Goal: Task Accomplishment & Management: Use online tool/utility

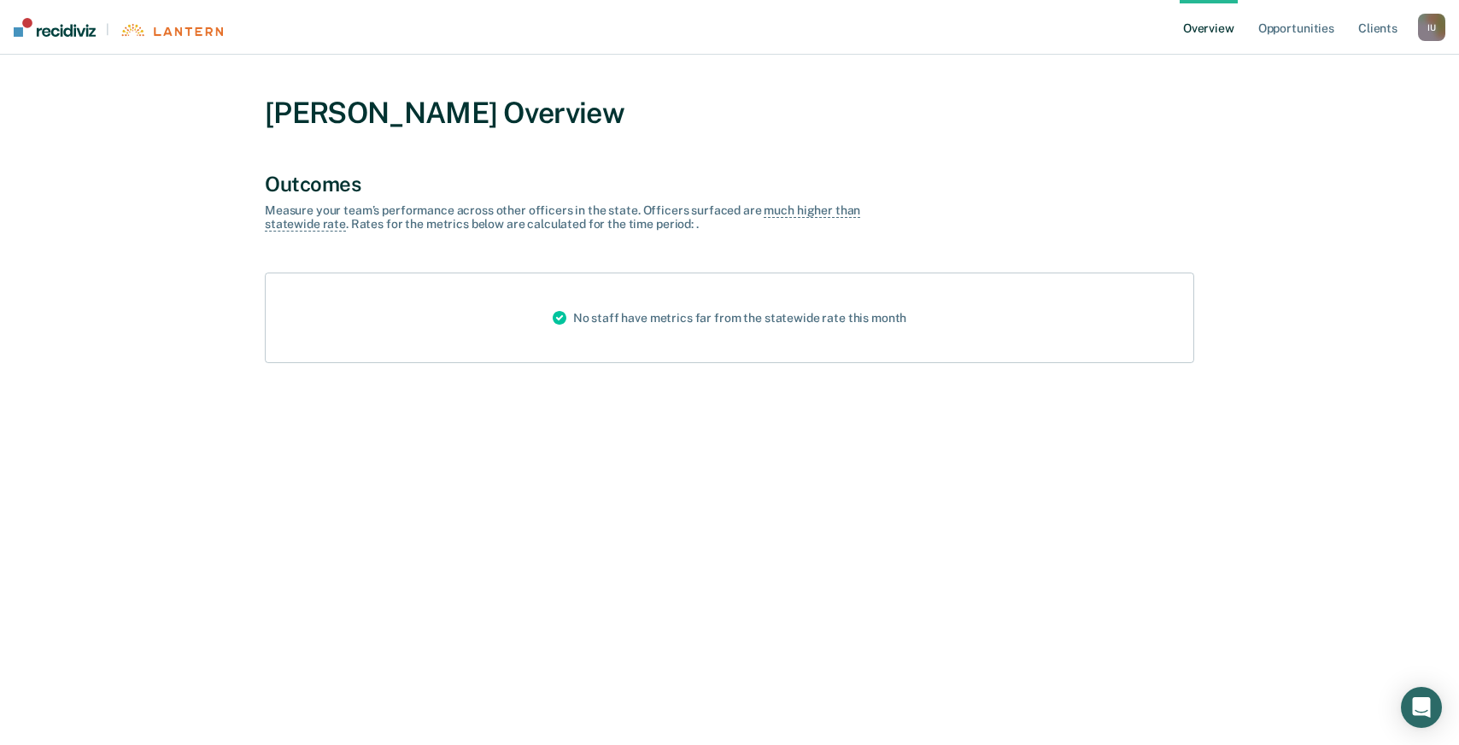
click at [1422, 30] on div "I U" at bounding box center [1431, 27] width 27 height 27
click at [1324, 109] on link "Log Out" at bounding box center [1363, 110] width 138 height 15
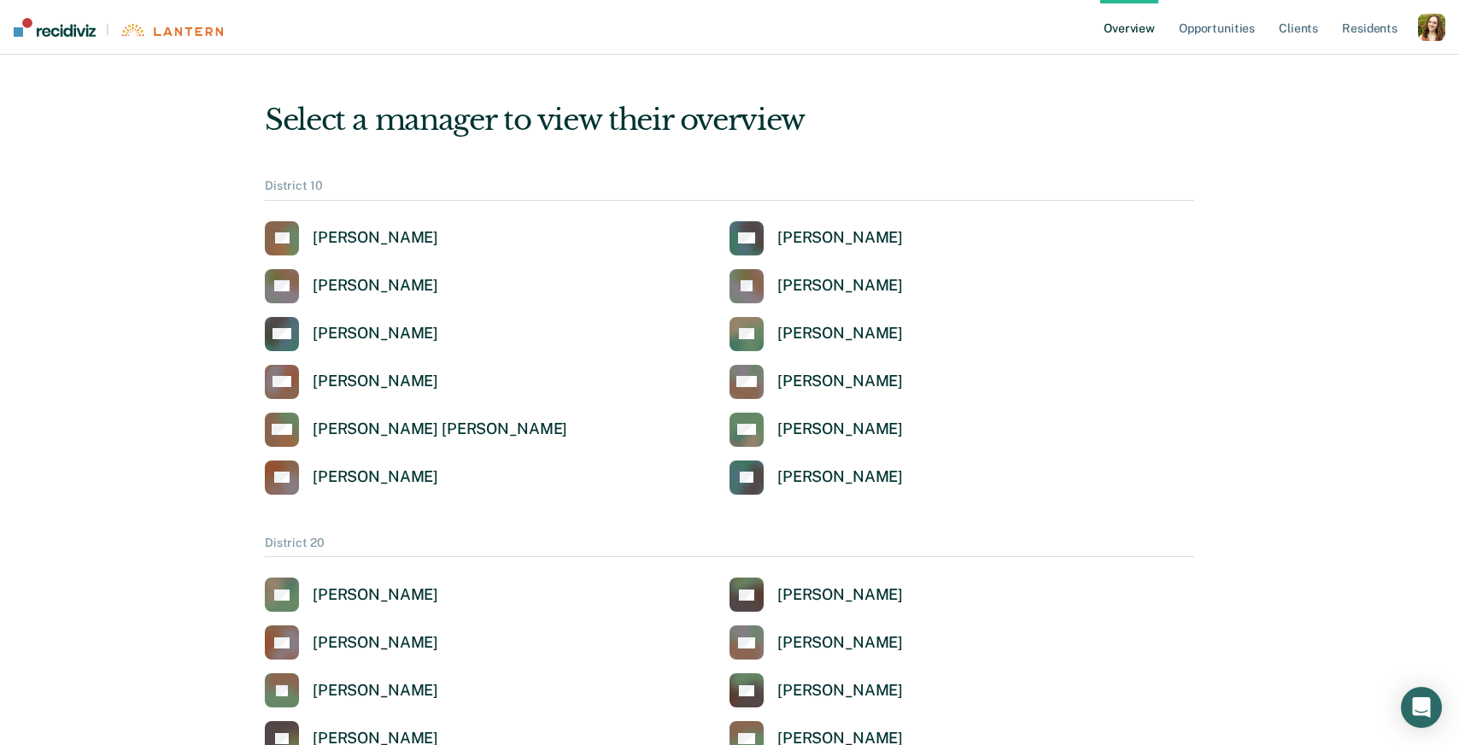
click at [1432, 37] on div "button" at bounding box center [1431, 27] width 27 height 27
click at [1301, 69] on link "Profile" at bounding box center [1363, 69] width 138 height 15
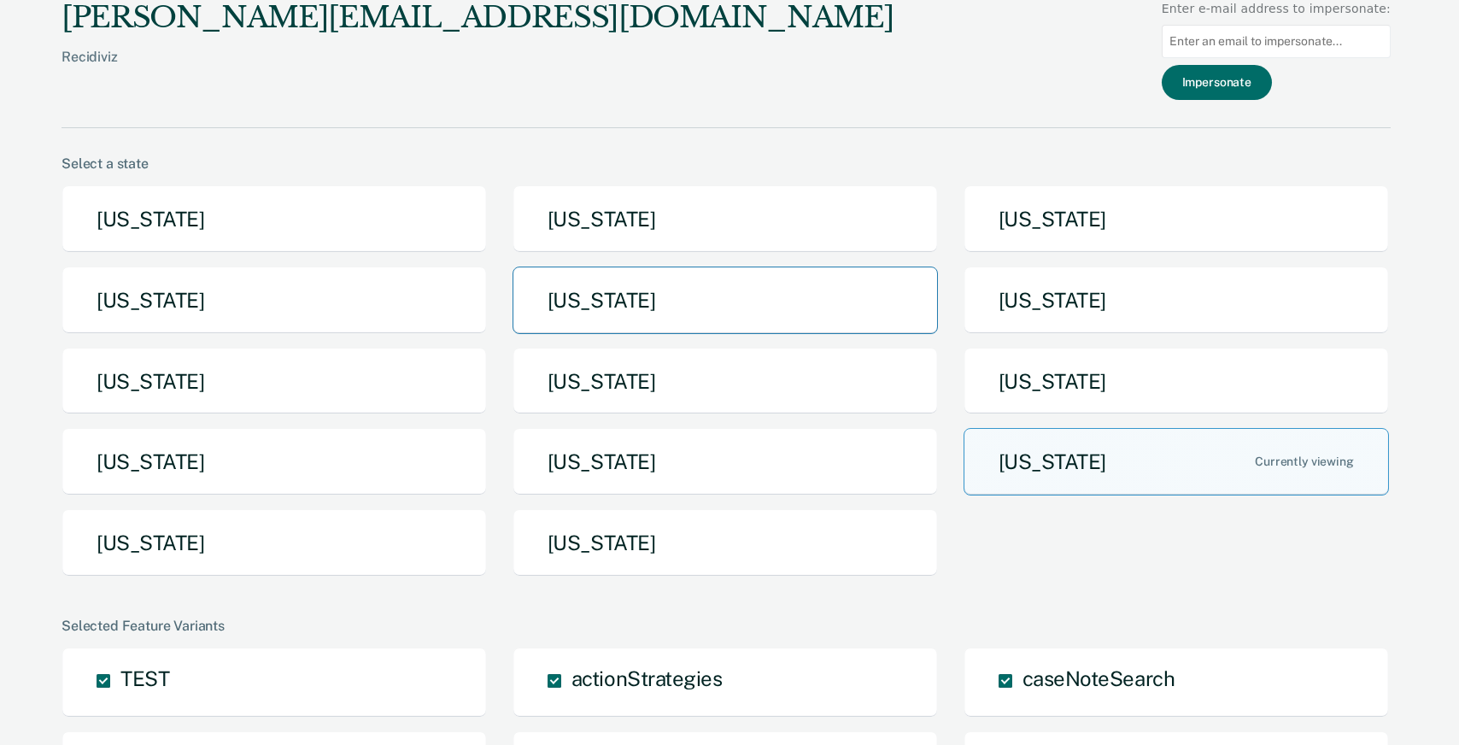
click at [682, 319] on button "Iowa" at bounding box center [725, 300] width 425 height 67
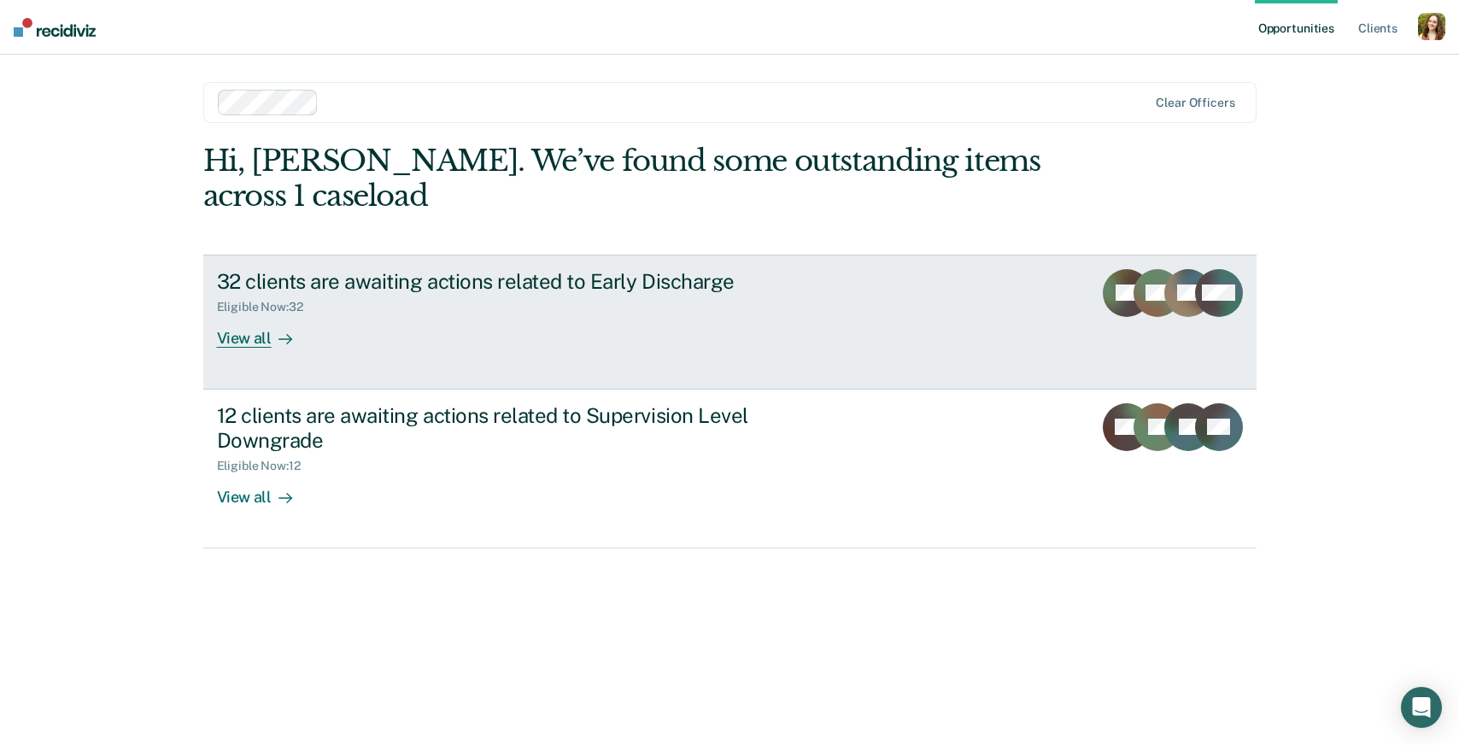
click at [255, 342] on div "View all" at bounding box center [265, 330] width 96 height 33
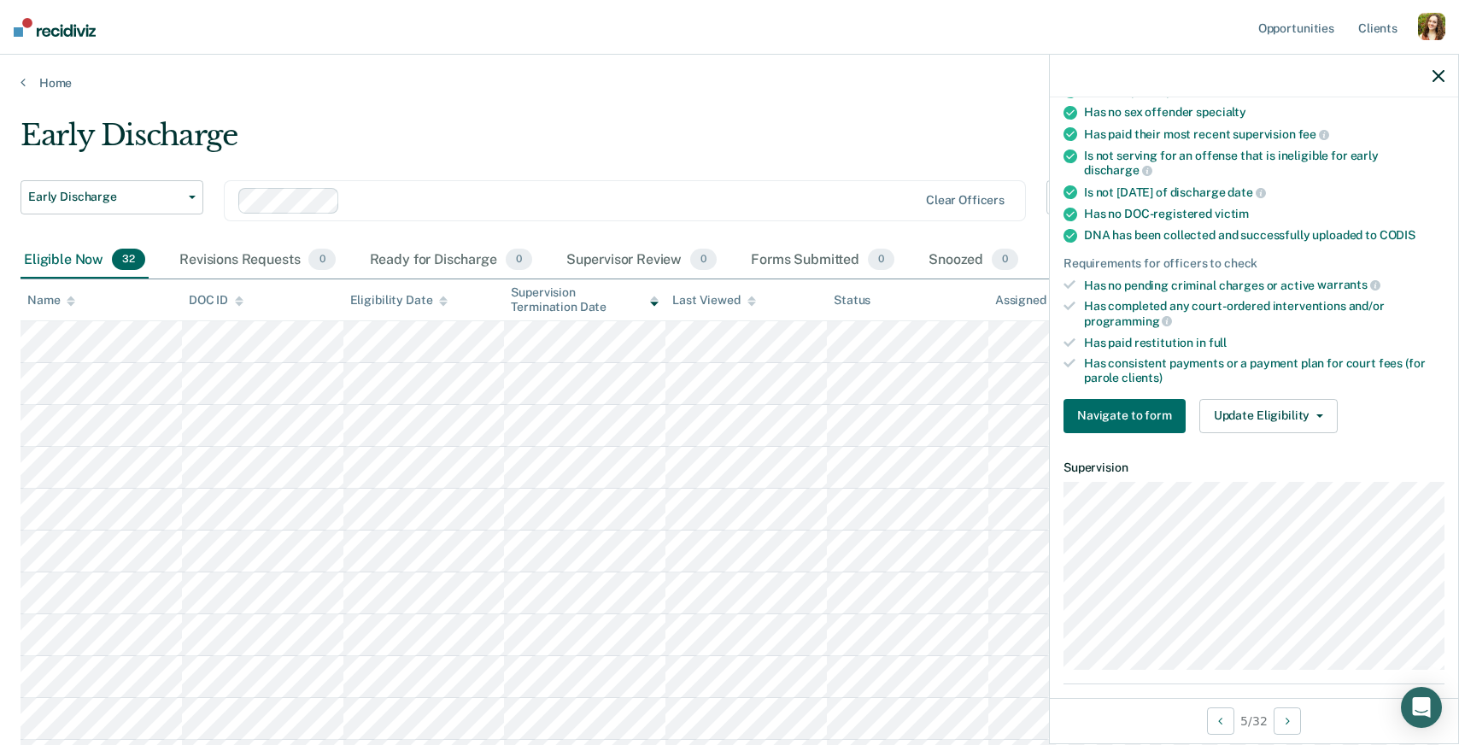
scroll to position [442, 0]
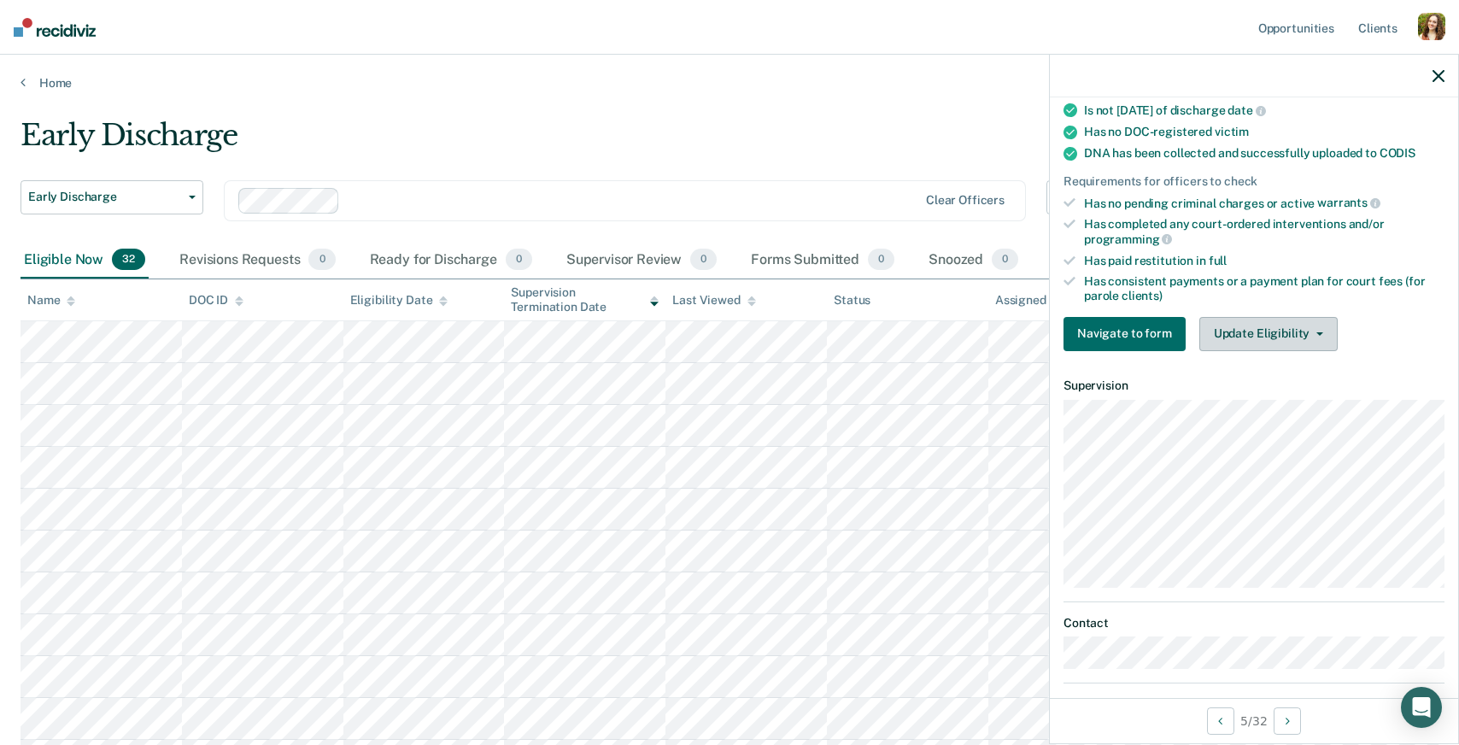
click at [1279, 317] on button "Update Eligibility" at bounding box center [1268, 334] width 138 height 34
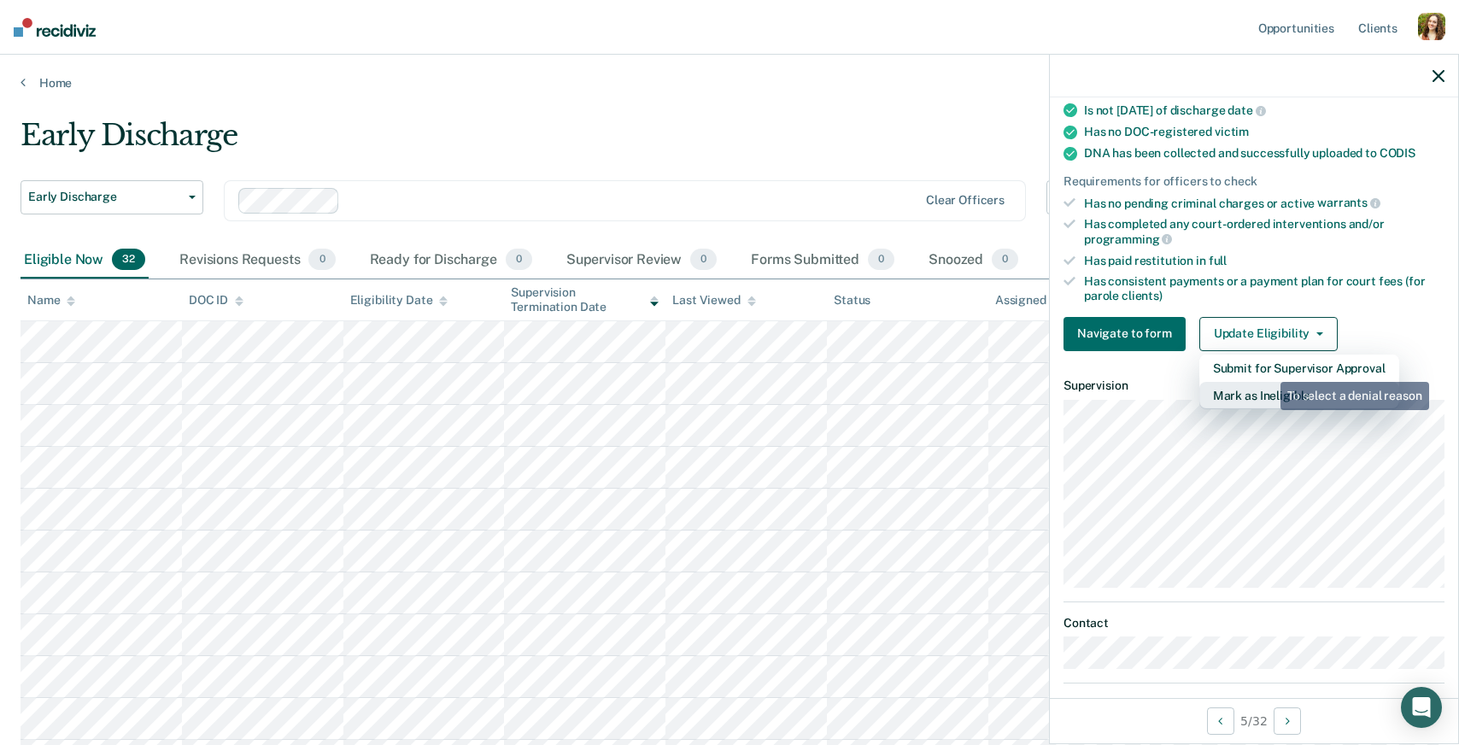
click at [1266, 382] on button "Mark as Ineligible" at bounding box center [1299, 395] width 200 height 27
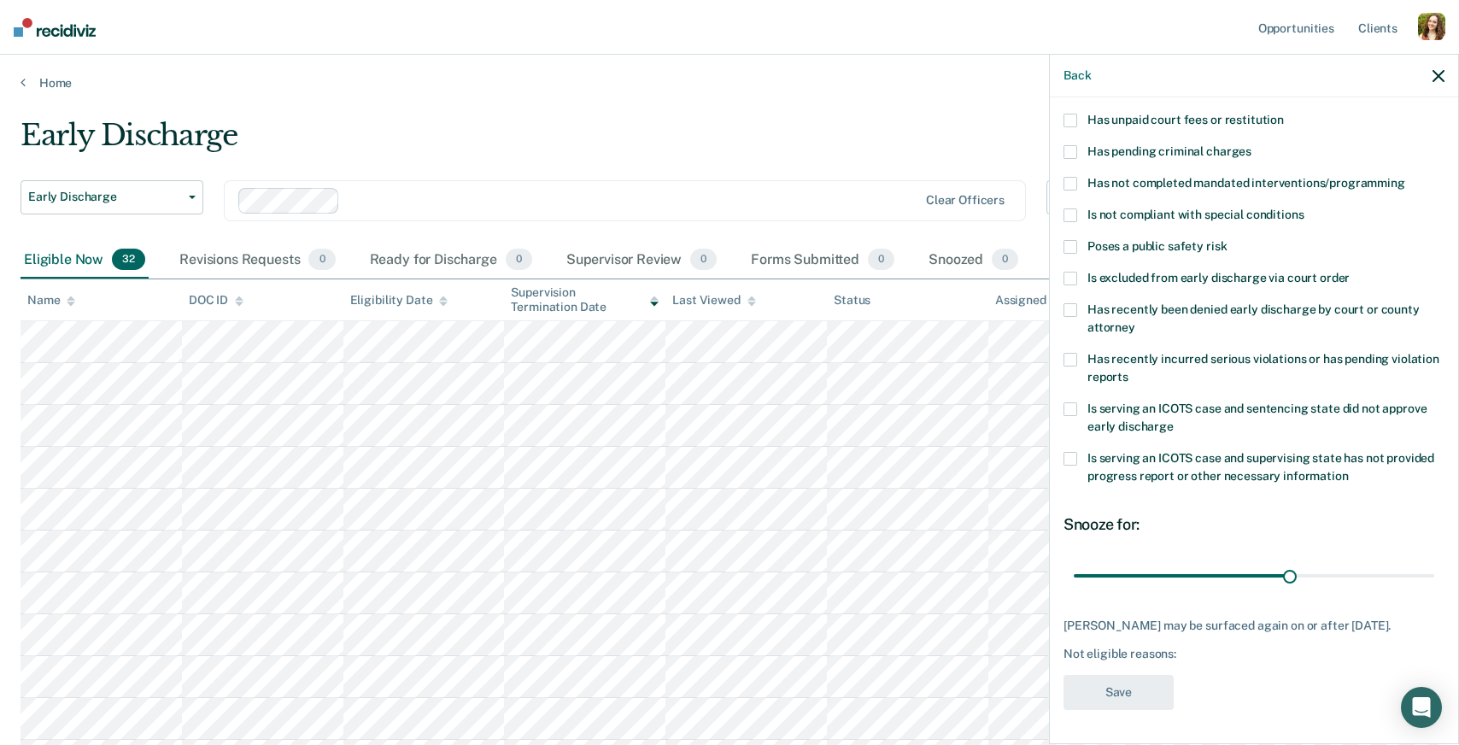
scroll to position [126, 0]
drag, startPoint x: 1190, startPoint y: 413, endPoint x: 1105, endPoint y: 398, distance: 85.9
click at [1105, 402] on label "Is serving an ICOTS case and sentencing state did not approve early discharge" at bounding box center [1253, 420] width 381 height 36
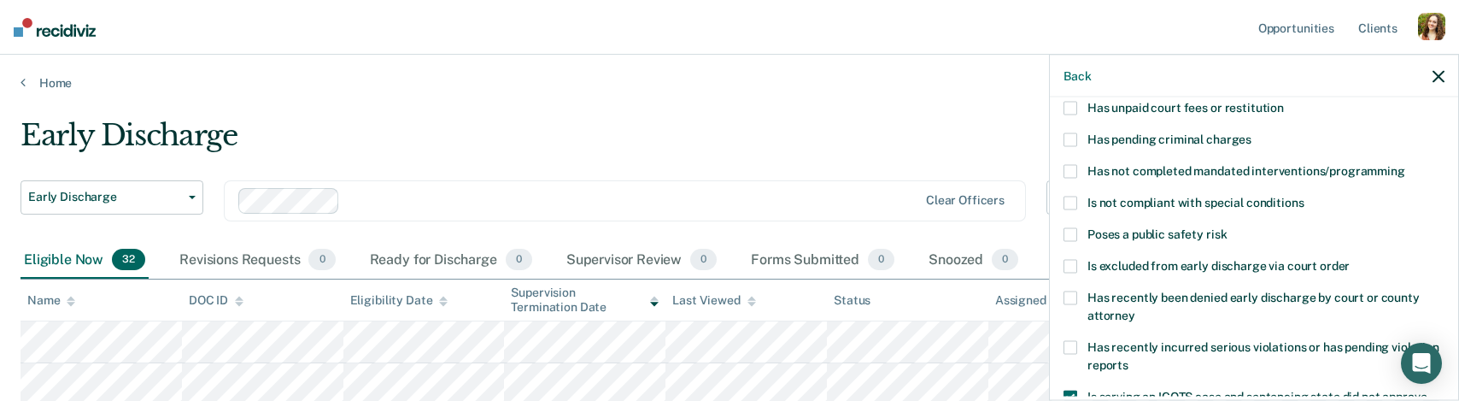
click at [1430, 24] on div "button" at bounding box center [1431, 26] width 27 height 27
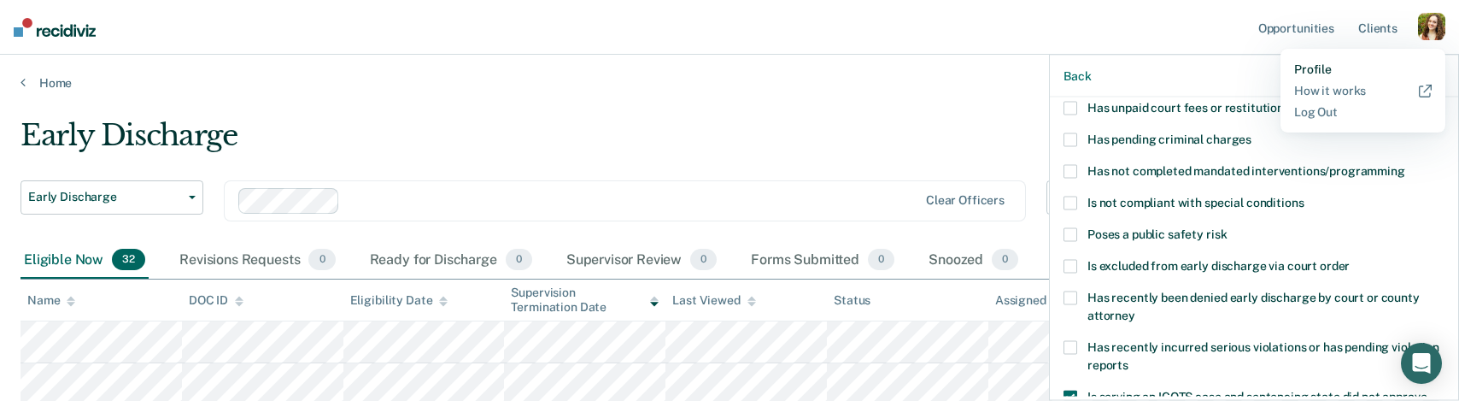
click at [1312, 68] on link "Profile" at bounding box center [1363, 69] width 138 height 15
